Goal: Find specific page/section: Find specific page/section

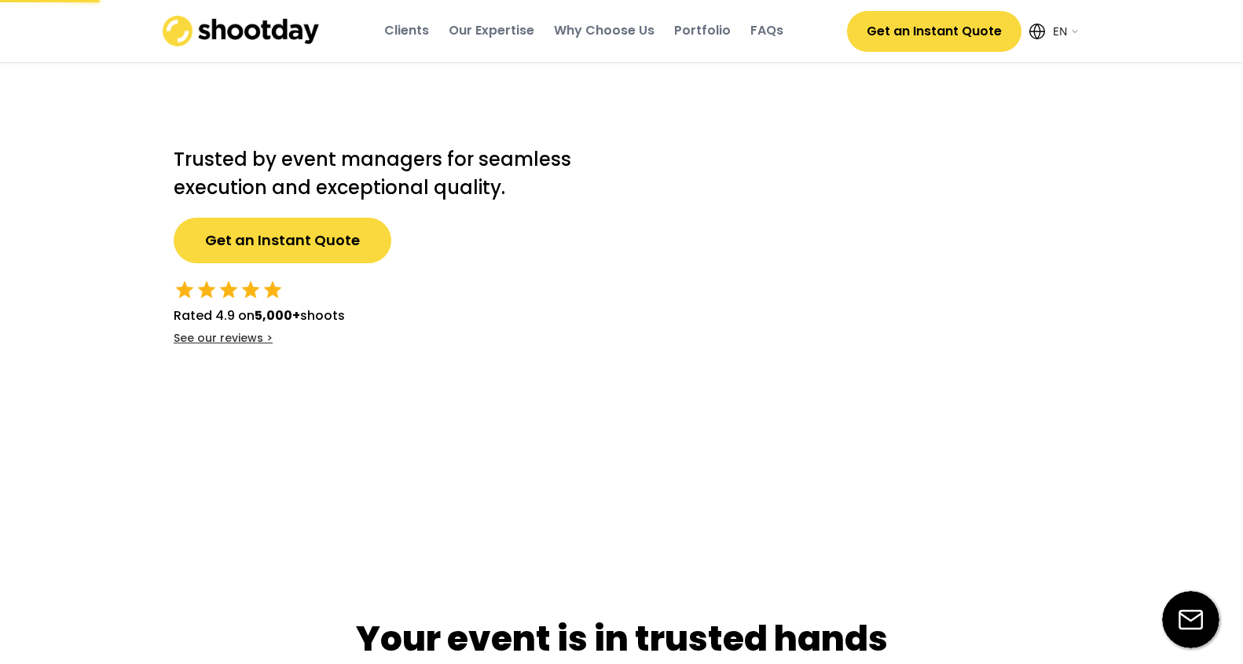
select select ""en""
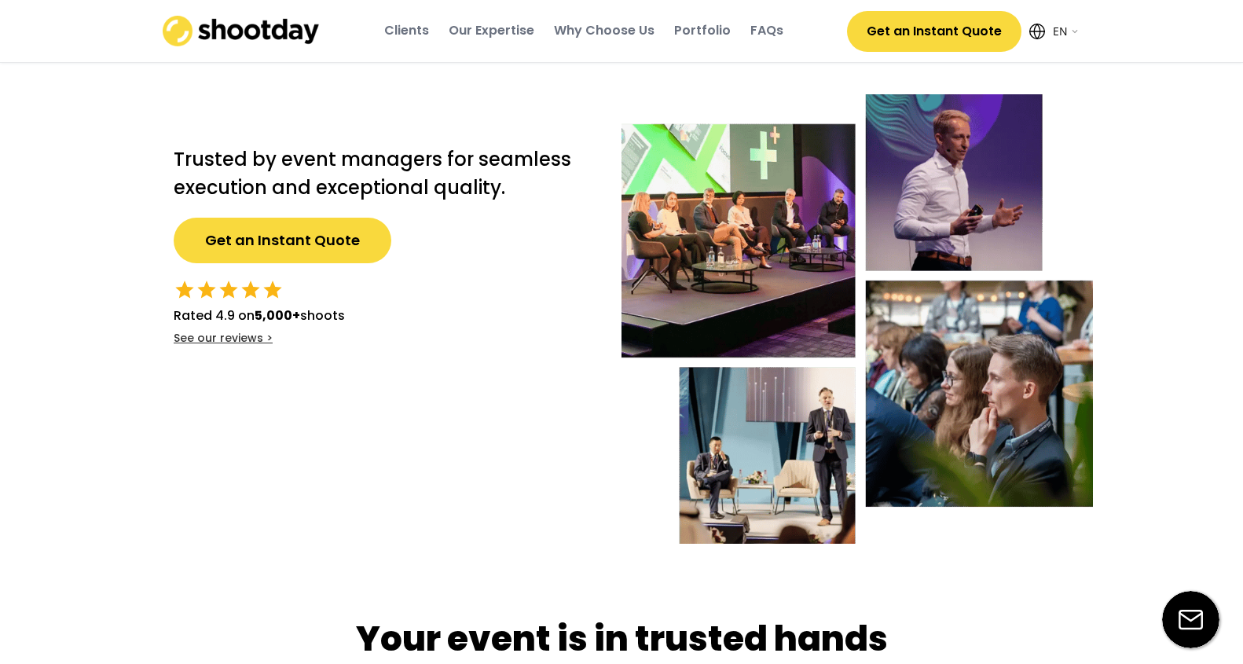
click at [398, 103] on h1 at bounding box center [382, 111] width 417 height 35
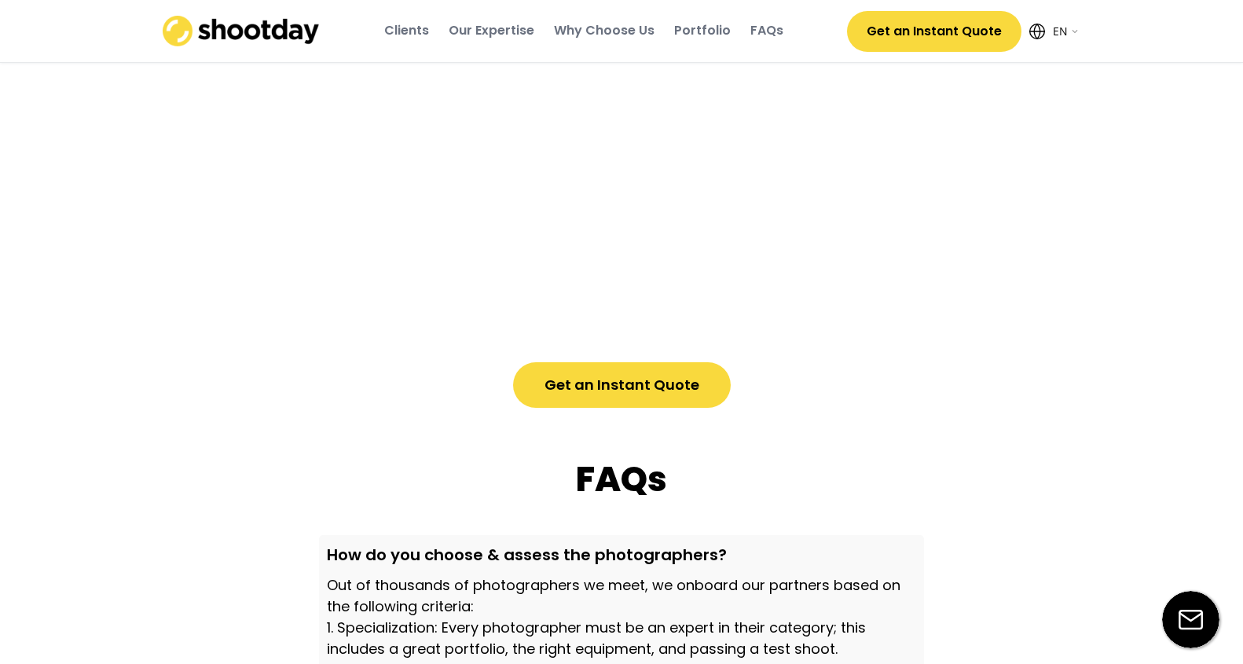
scroll to position [5447, 0]
